Goal: Find contact information: Find contact information

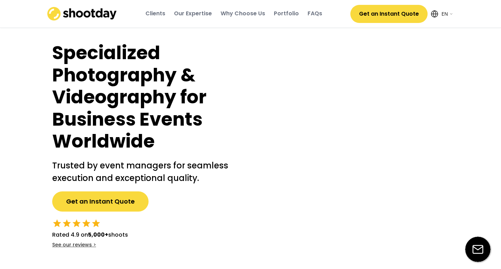
select select ""en""
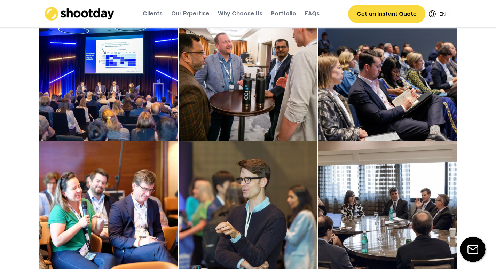
scroll to position [940, 0]
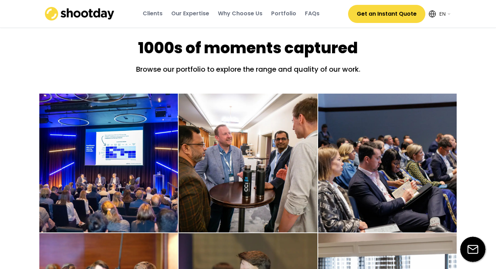
click at [192, 14] on div "Our Expertise" at bounding box center [190, 14] width 38 height 8
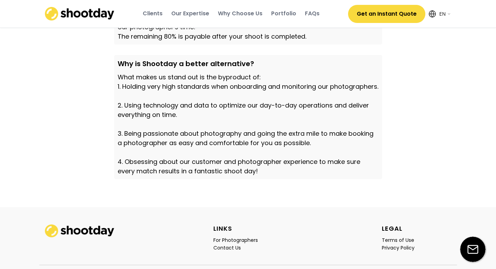
scroll to position [2441, 0]
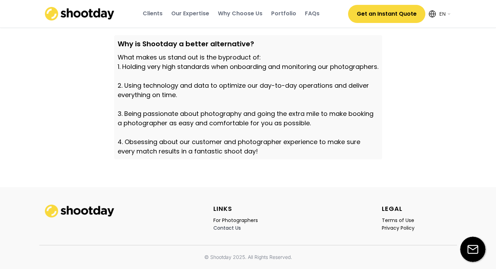
click at [231, 226] on div "Contact Us" at bounding box center [226, 228] width 27 height 6
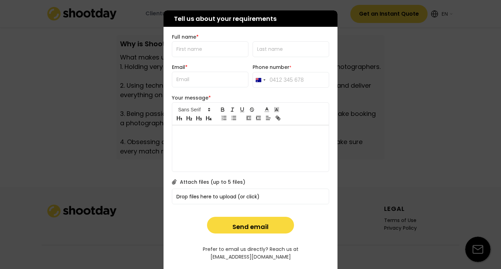
click at [145, 182] on div at bounding box center [250, 134] width 501 height 269
